Goal: Communication & Community: Participate in discussion

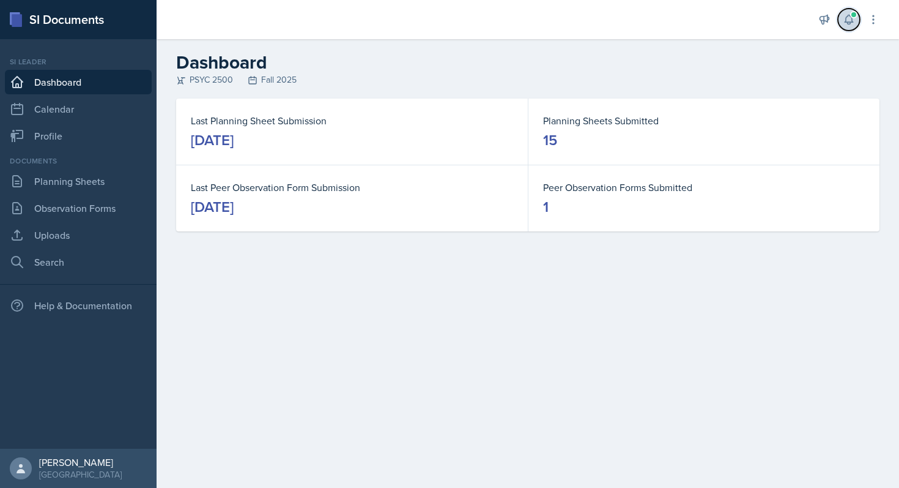
click at [840, 23] on button at bounding box center [849, 20] width 22 height 22
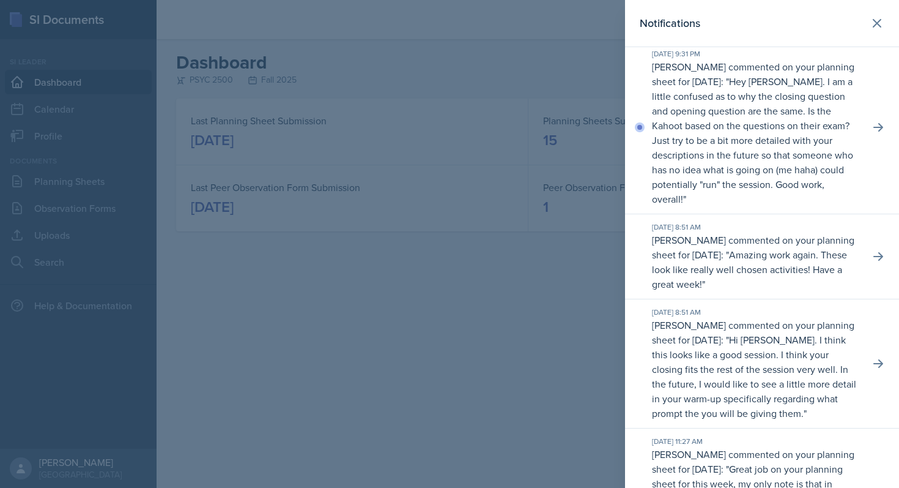
scroll to position [4, 0]
click at [872, 130] on icon at bounding box center [878, 129] width 12 height 12
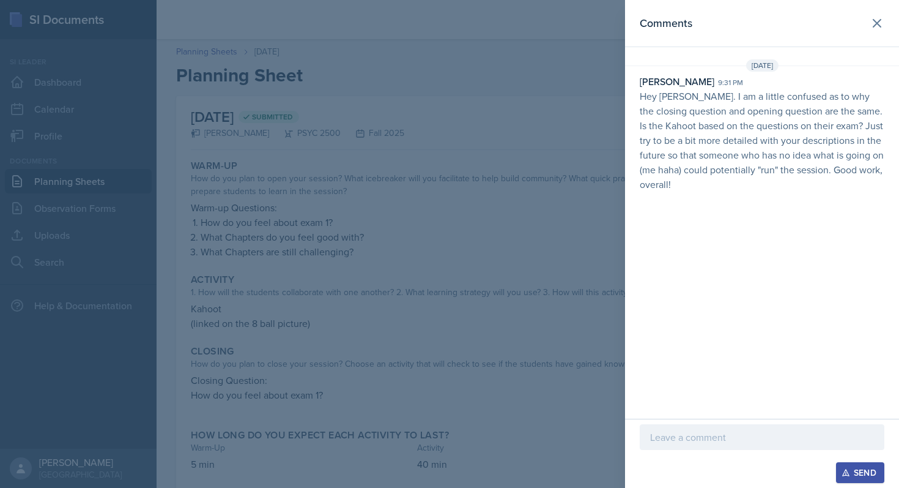
click at [576, 355] on div at bounding box center [449, 244] width 899 height 488
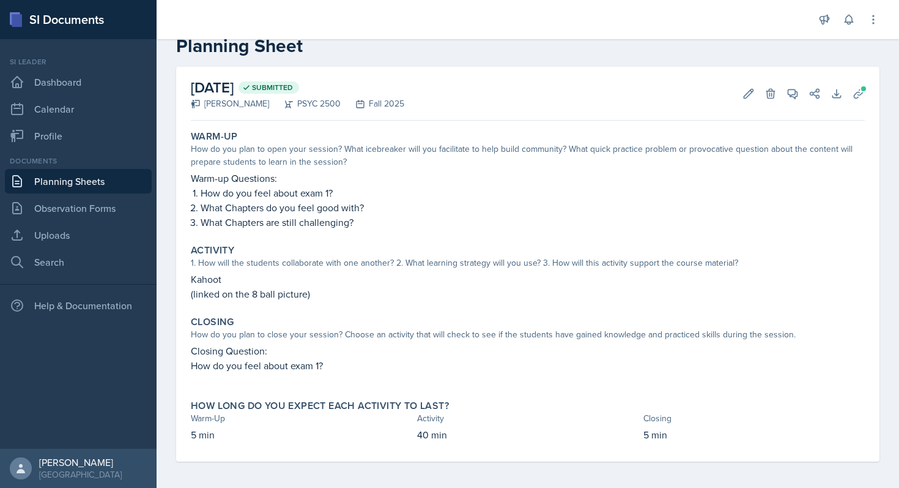
scroll to position [32, 0]
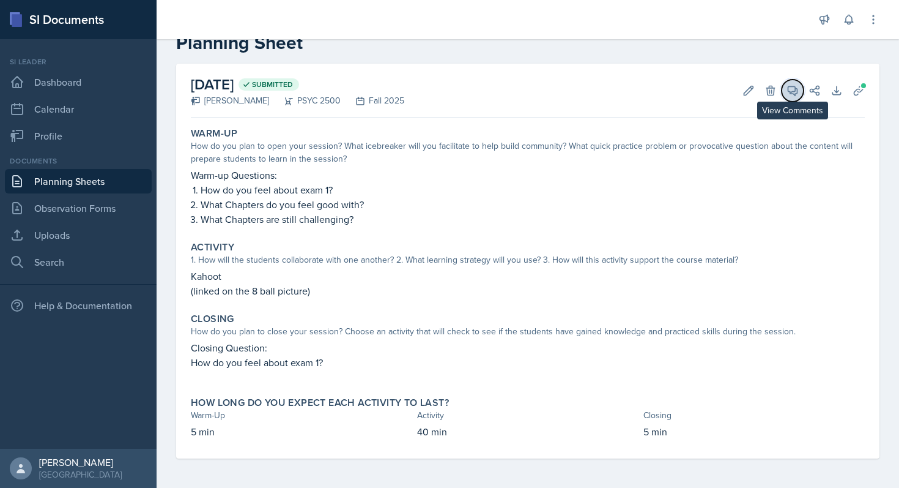
click at [791, 91] on button "View Comments" at bounding box center [793, 91] width 22 height 22
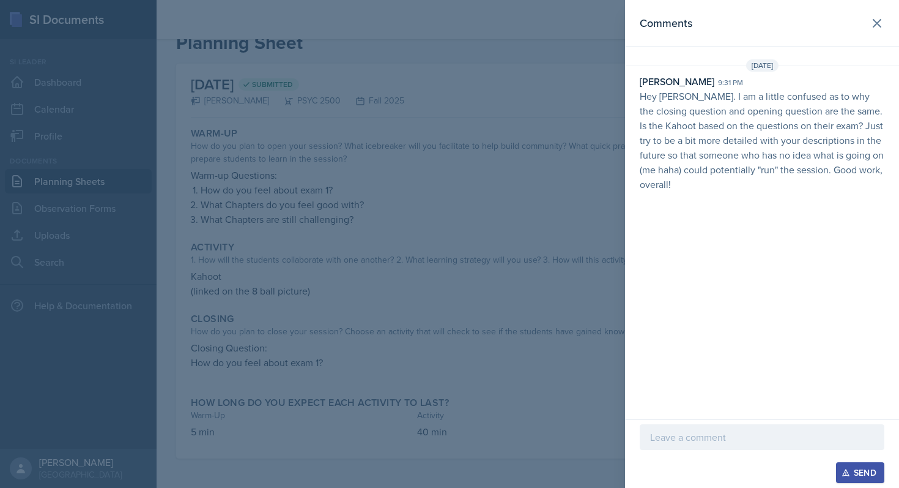
click at [661, 447] on div at bounding box center [762, 437] width 245 height 26
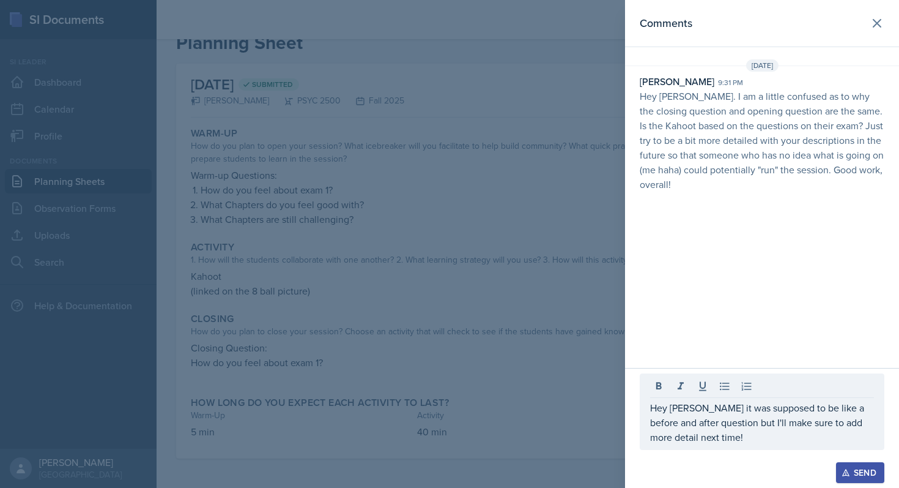
click at [854, 467] on div "Send" at bounding box center [860, 472] width 32 height 10
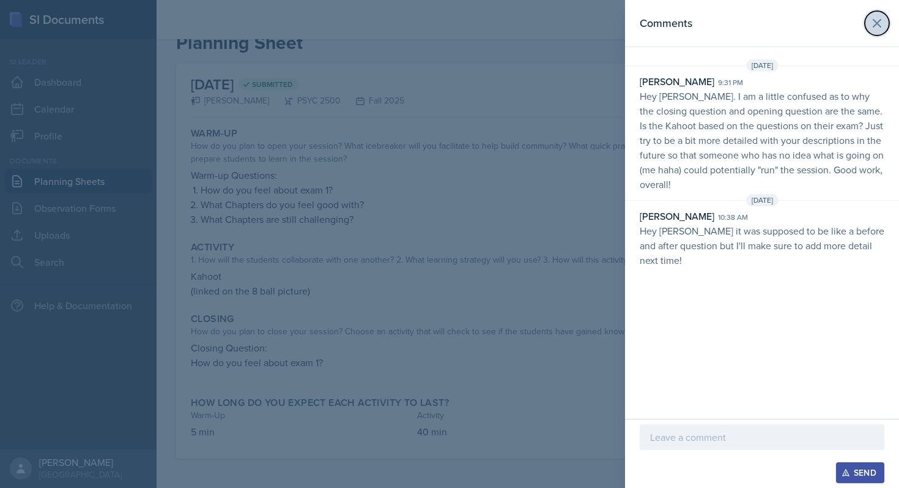
click at [883, 25] on icon at bounding box center [877, 23] width 15 height 15
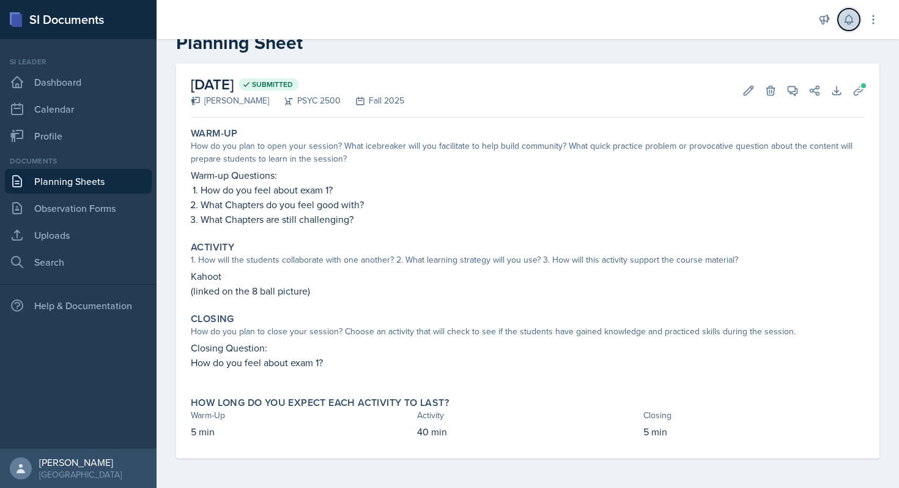
click at [852, 21] on icon at bounding box center [849, 19] width 8 height 9
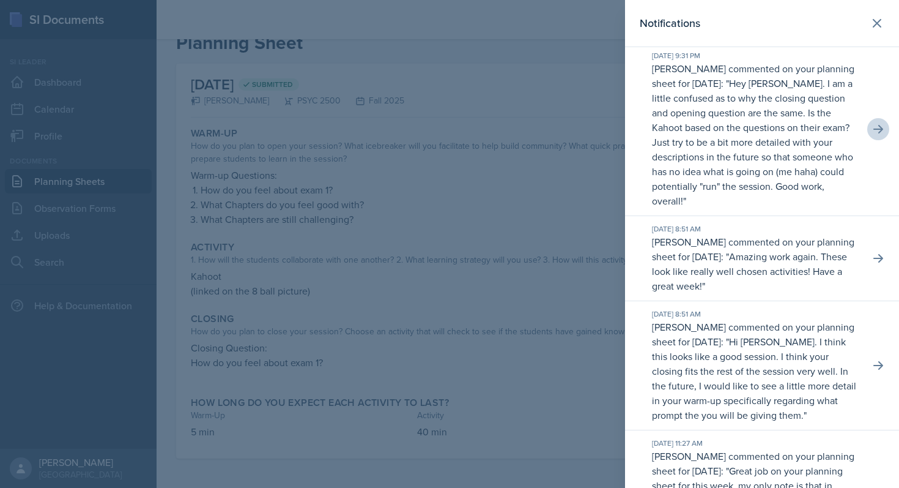
scroll to position [0, 0]
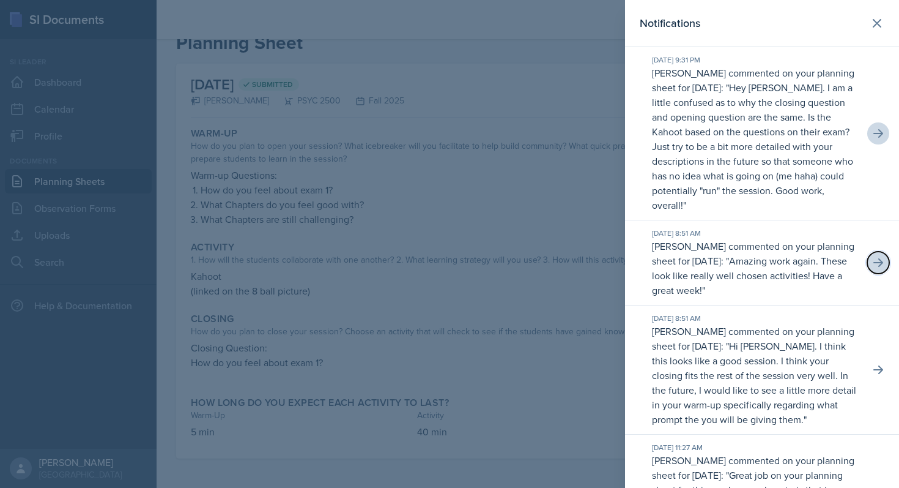
click at [872, 259] on icon at bounding box center [878, 262] width 12 height 12
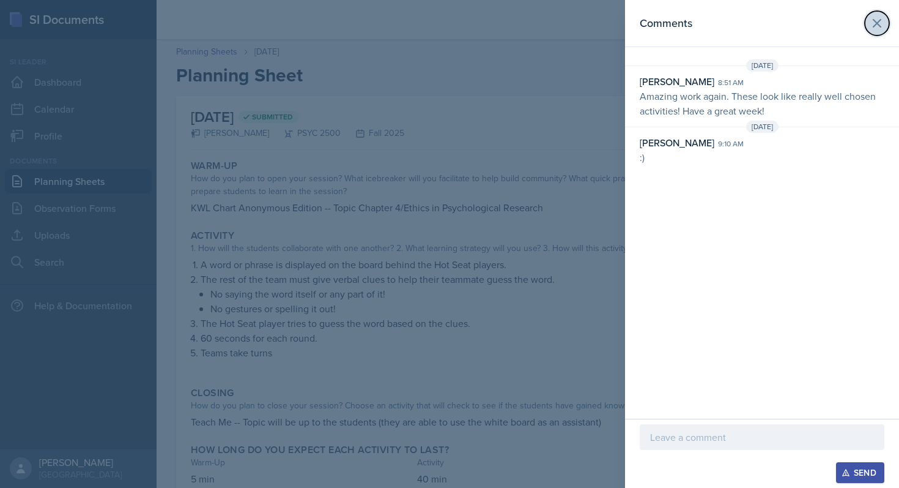
click at [876, 22] on icon at bounding box center [877, 23] width 7 height 7
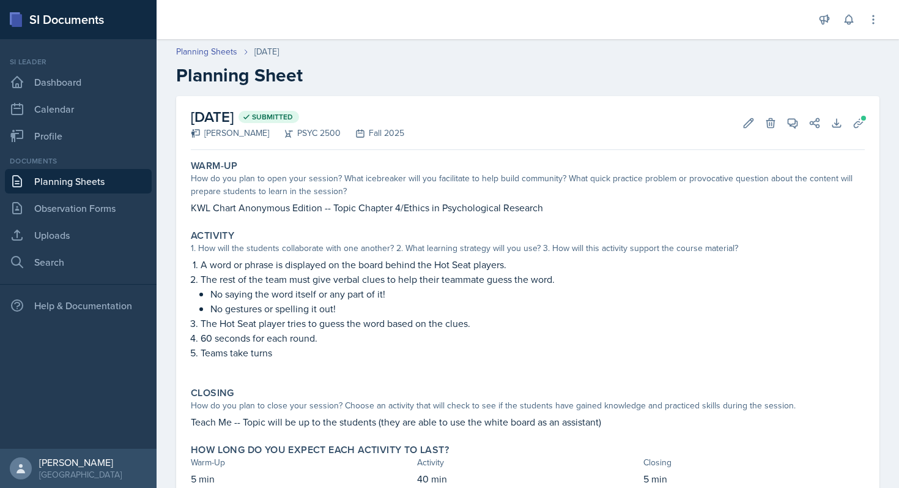
click at [84, 176] on link "Planning Sheets" at bounding box center [78, 181] width 147 height 24
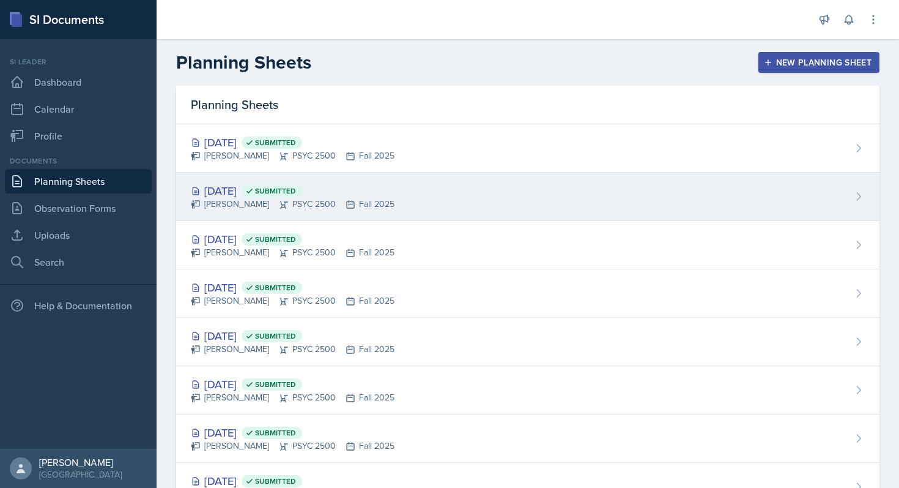
click at [374, 199] on div "[PERSON_NAME] PSYC 2500 Fall 2025" at bounding box center [293, 204] width 204 height 13
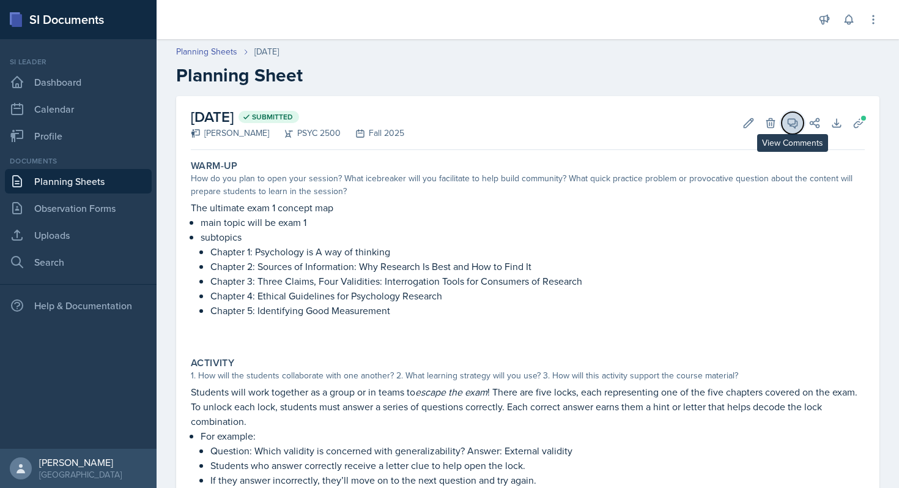
click at [782, 122] on button "View Comments" at bounding box center [793, 123] width 22 height 22
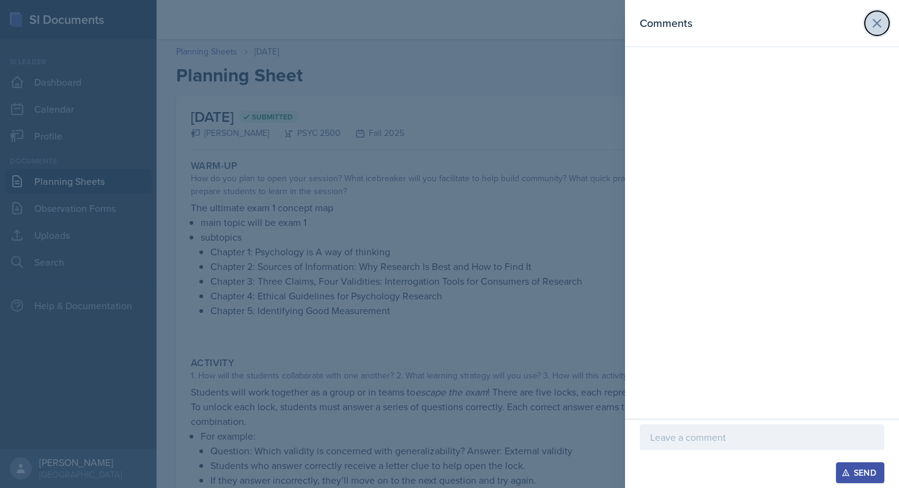
click at [883, 24] on icon at bounding box center [877, 23] width 15 height 15
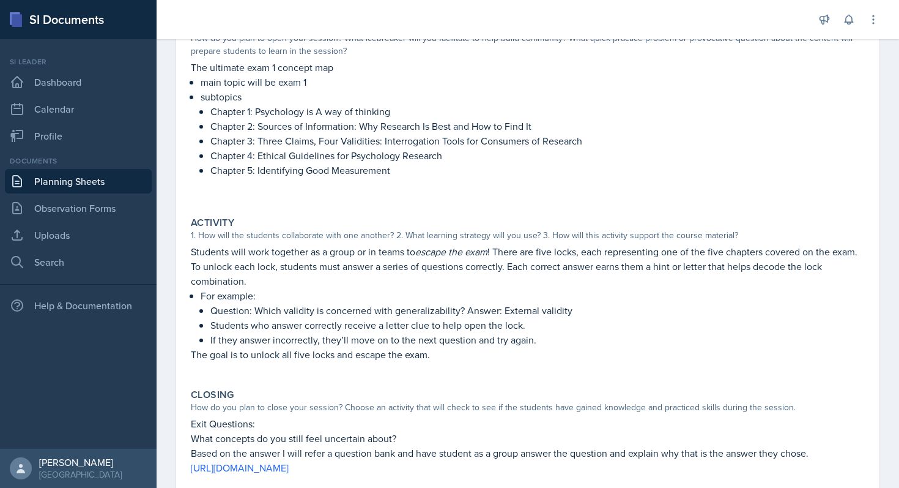
scroll to position [245, 0]
